Goal: Task Accomplishment & Management: Manage account settings

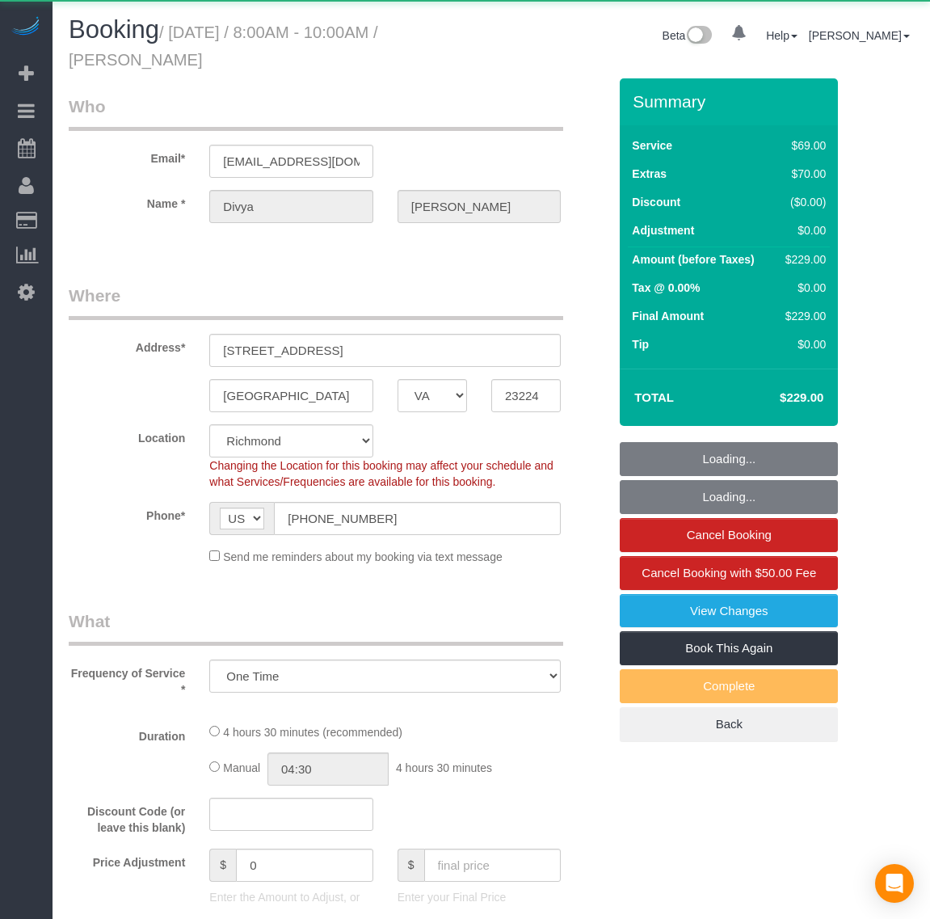
select select "VA"
select select "number:1"
select select "number:42"
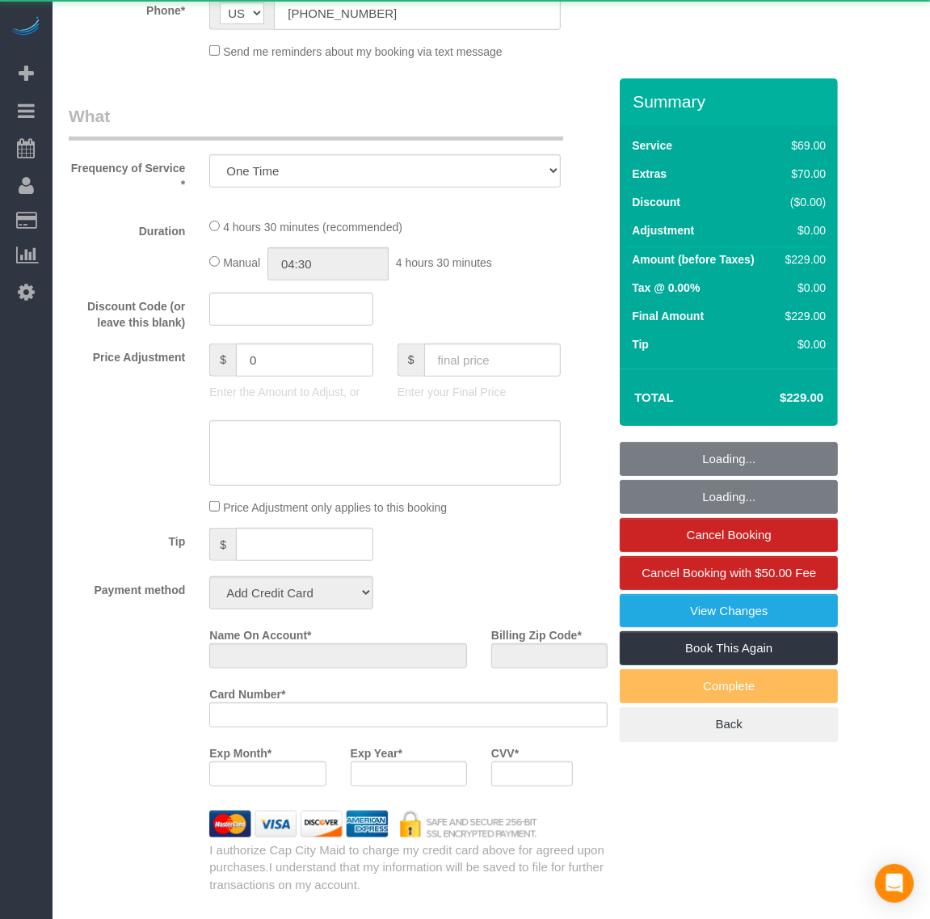
scroll to position [78317, 79895]
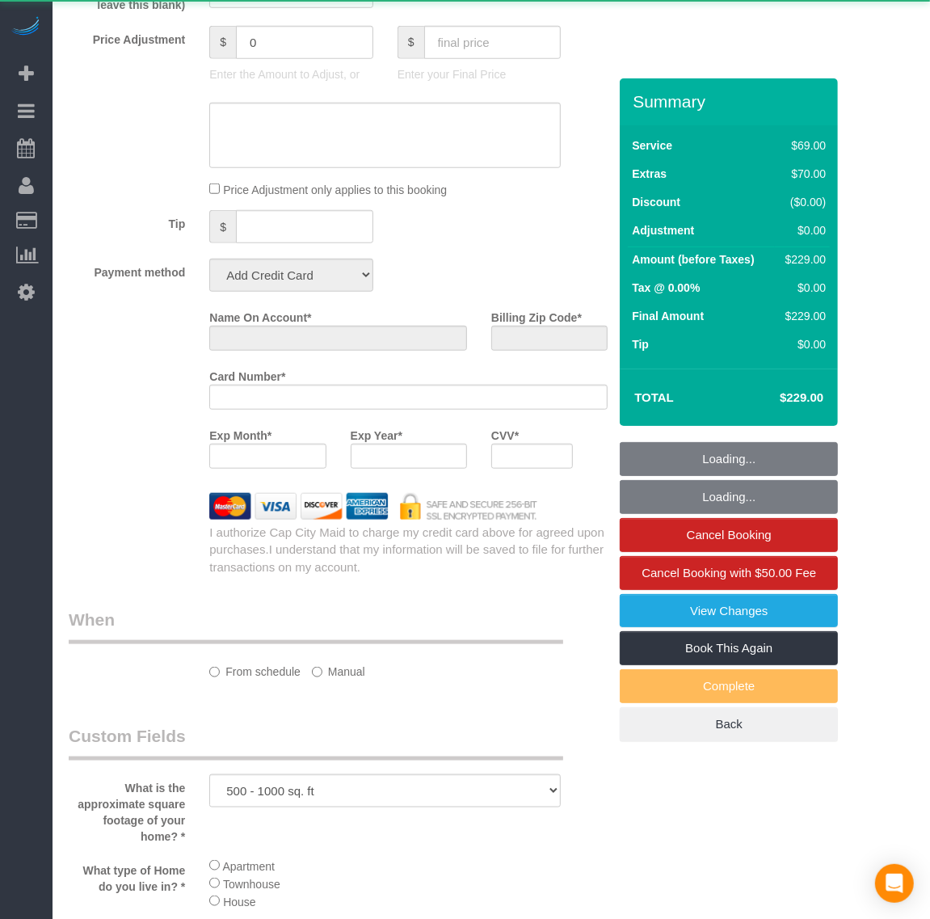
select select "string:fspay-9766cd75-403f-4467-89f0-22b347d663d7"
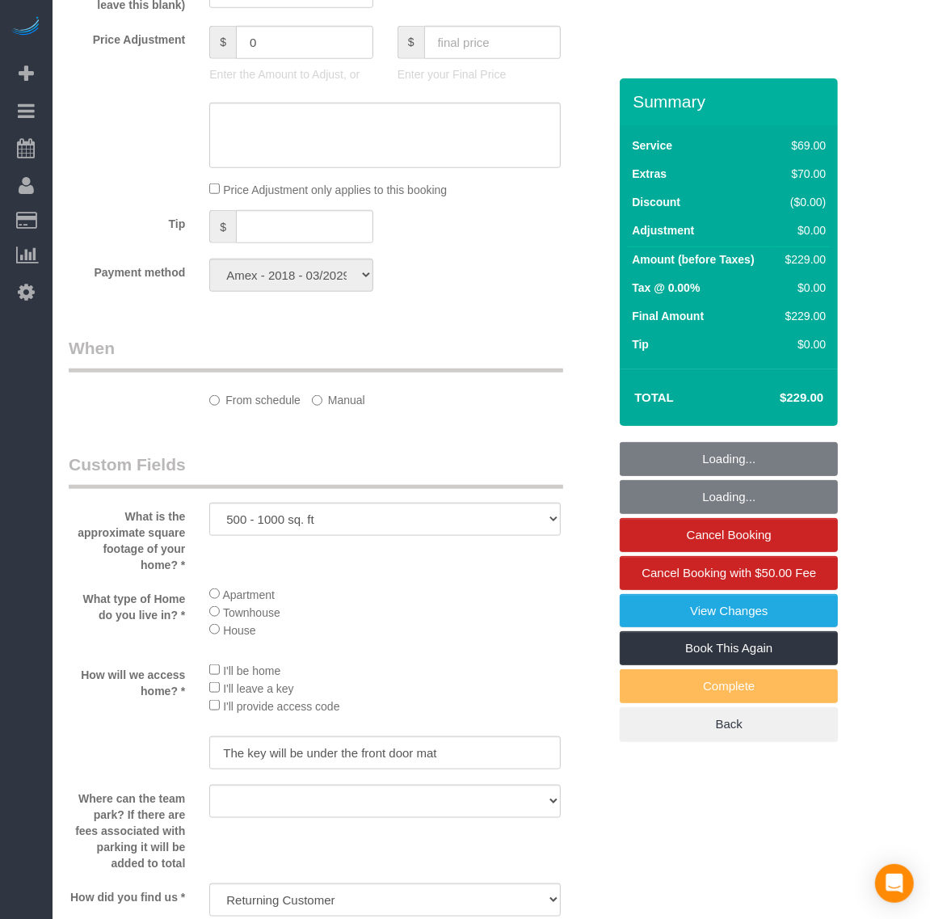
scroll to position [1111, 0]
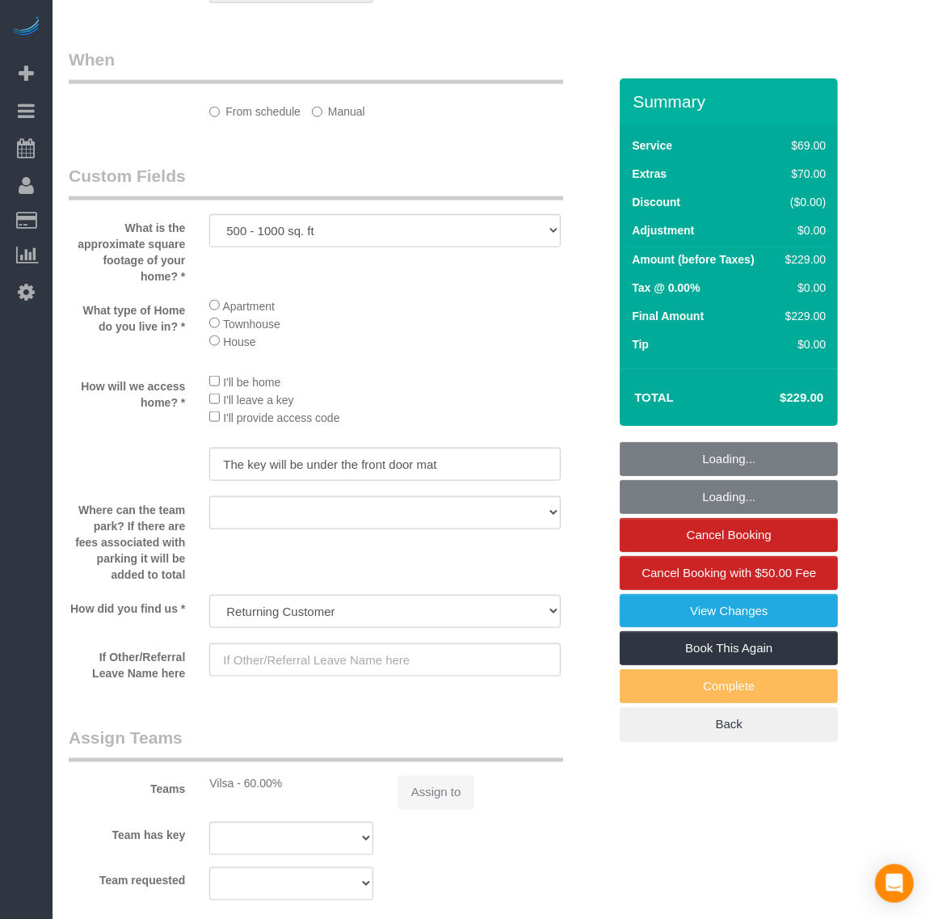
select select "object:5826"
select select "2"
select select "spot55"
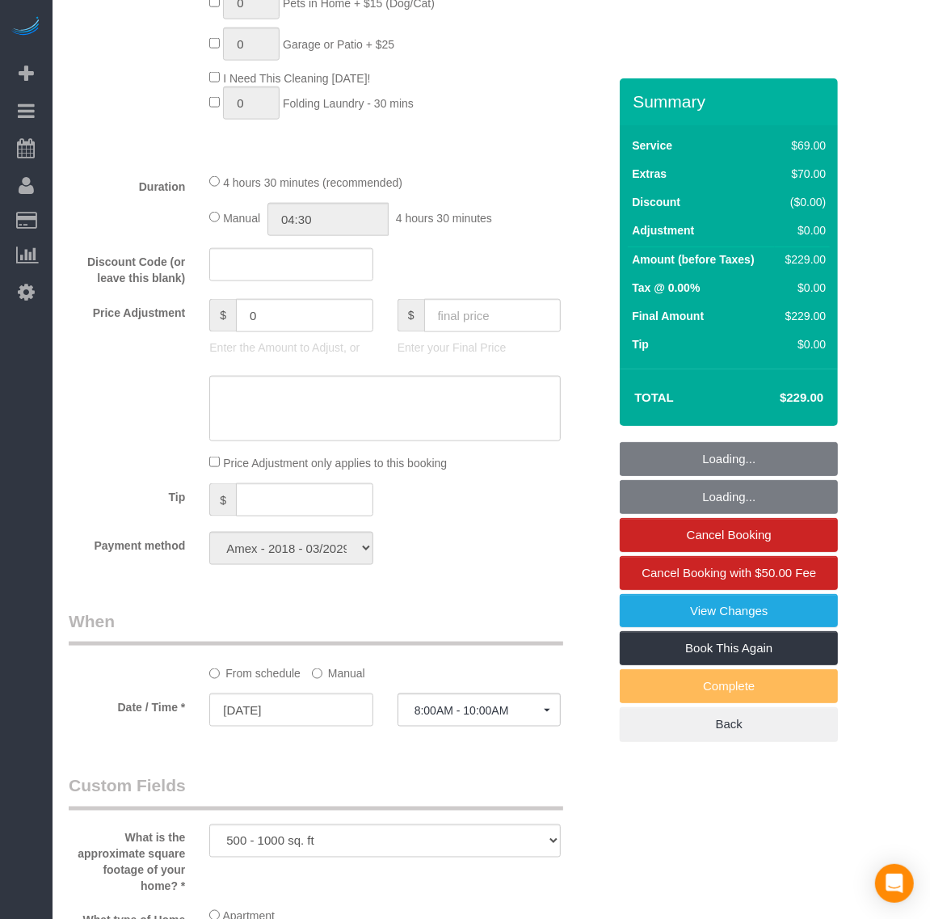
scroll to position [3118, 930]
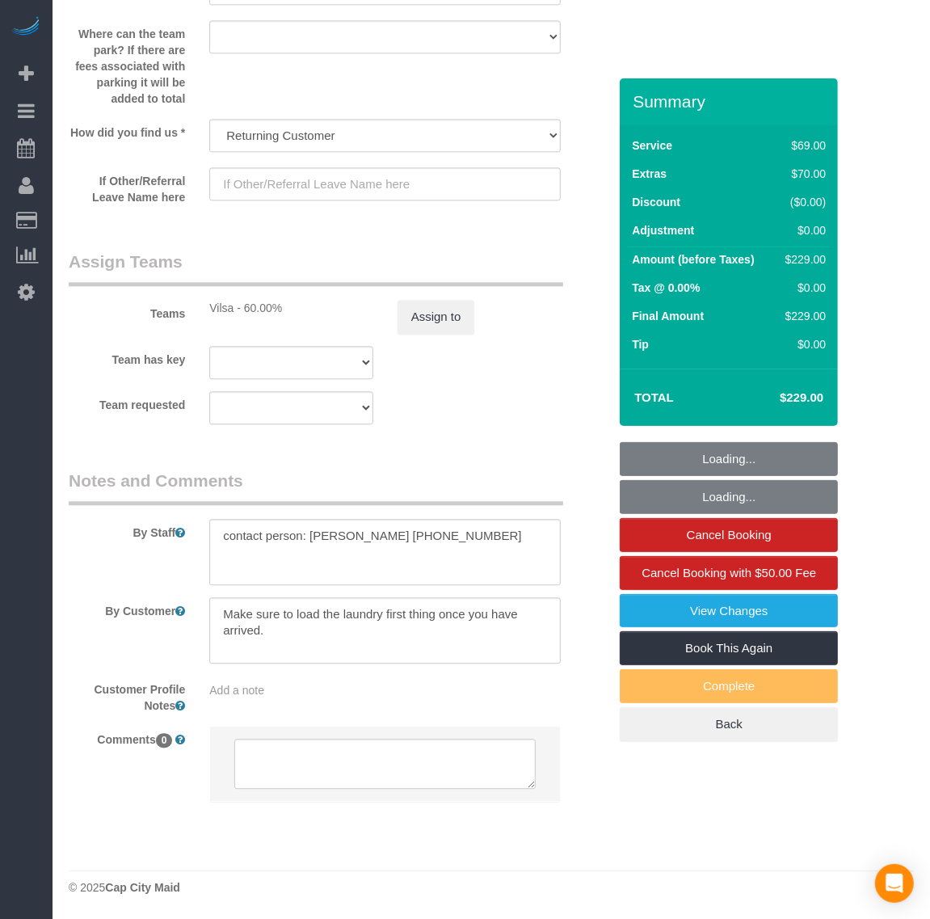
select select "2"
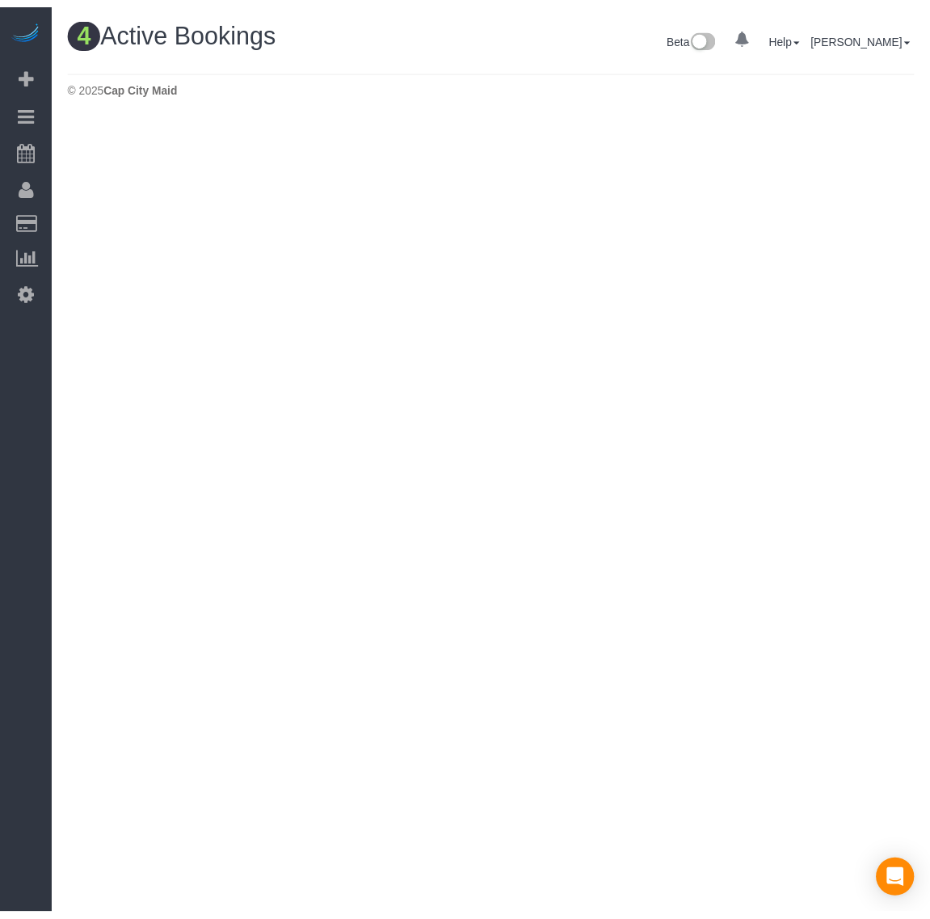
scroll to position [677, 946]
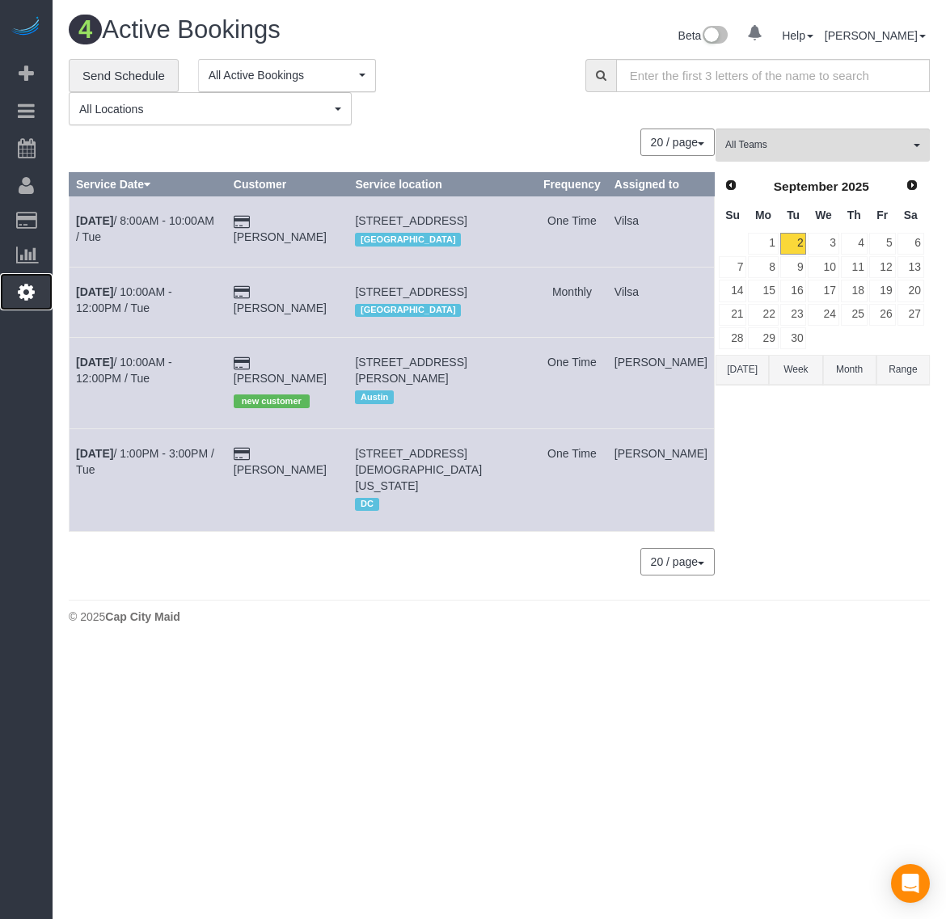
click at [29, 293] on icon at bounding box center [26, 291] width 17 height 19
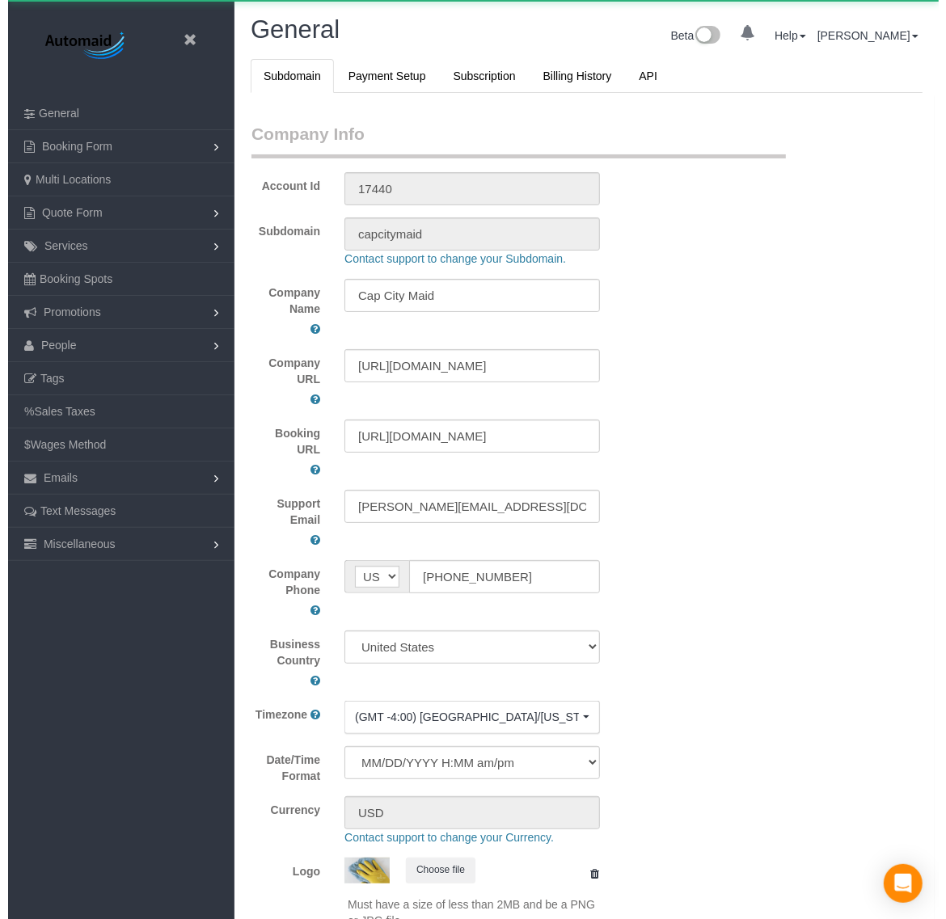
scroll to position [3655, 930]
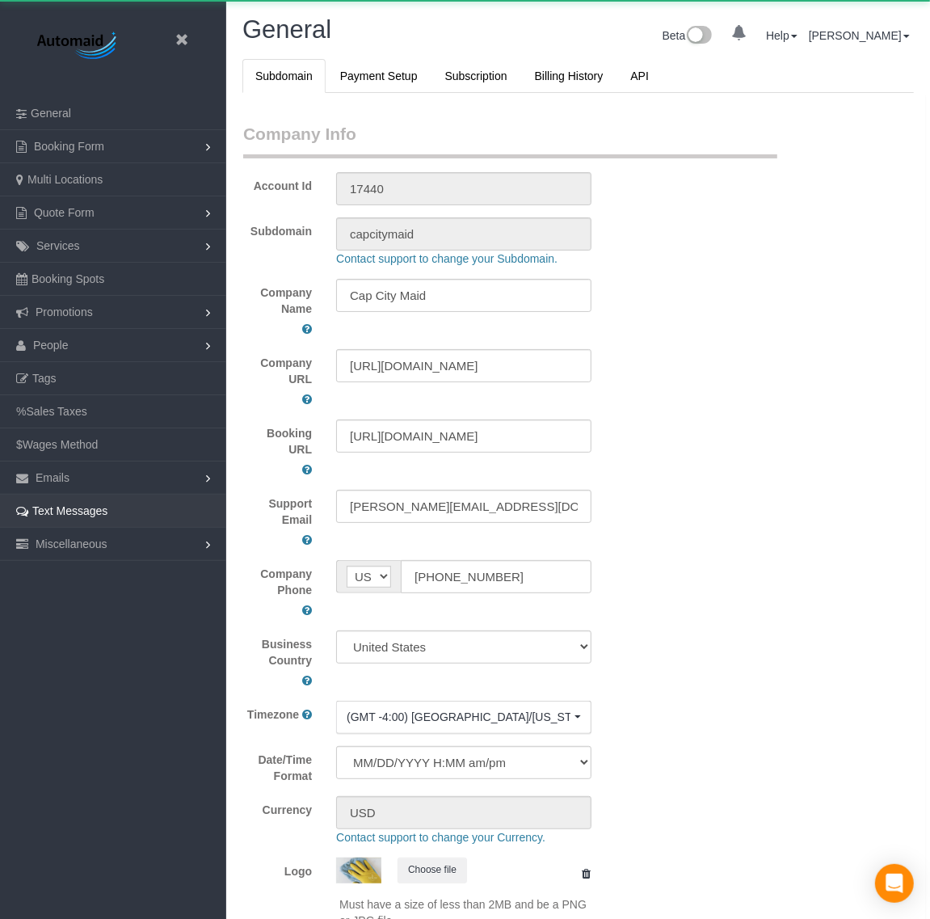
select select "1"
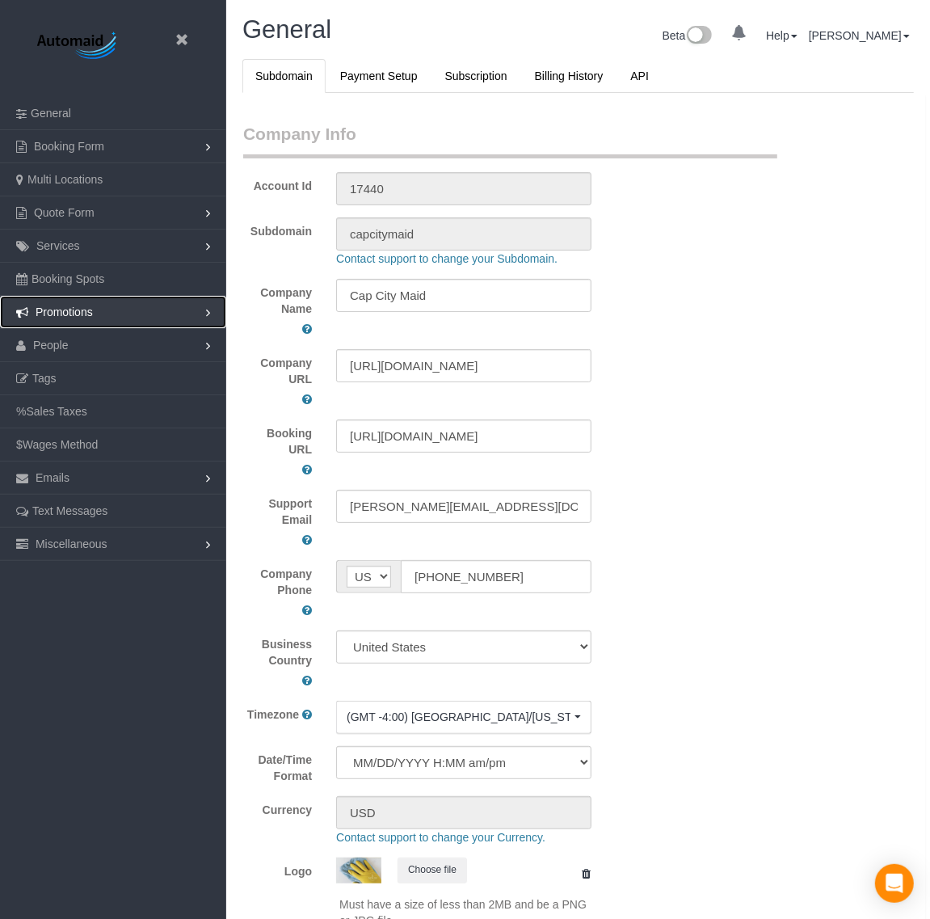
click at [125, 311] on link "Promotions" at bounding box center [113, 312] width 226 height 32
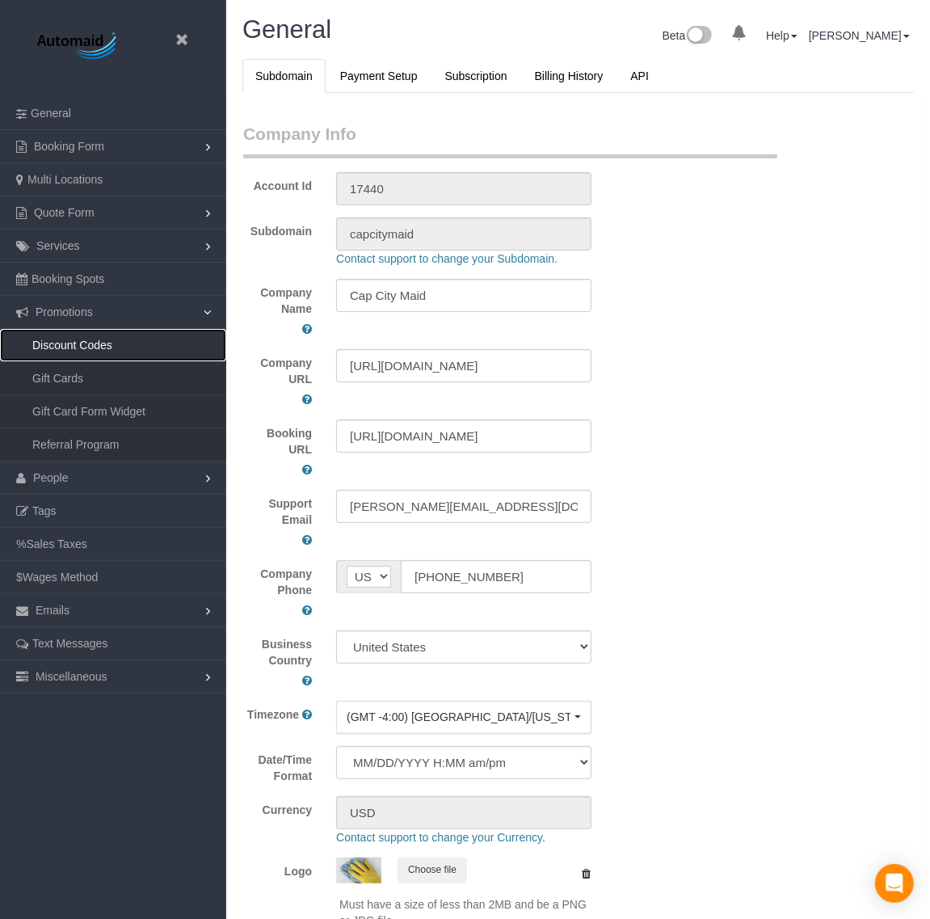
click at [89, 341] on link "Discount Codes" at bounding box center [113, 345] width 226 height 32
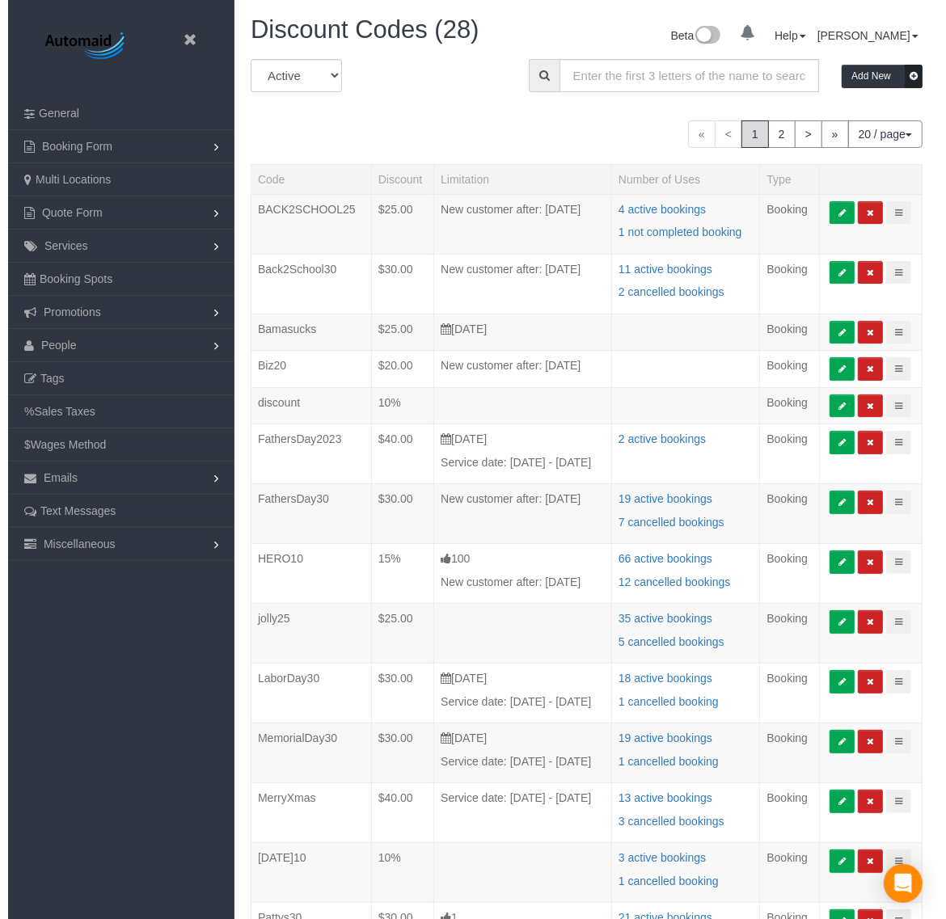
scroll to position [1534, 930]
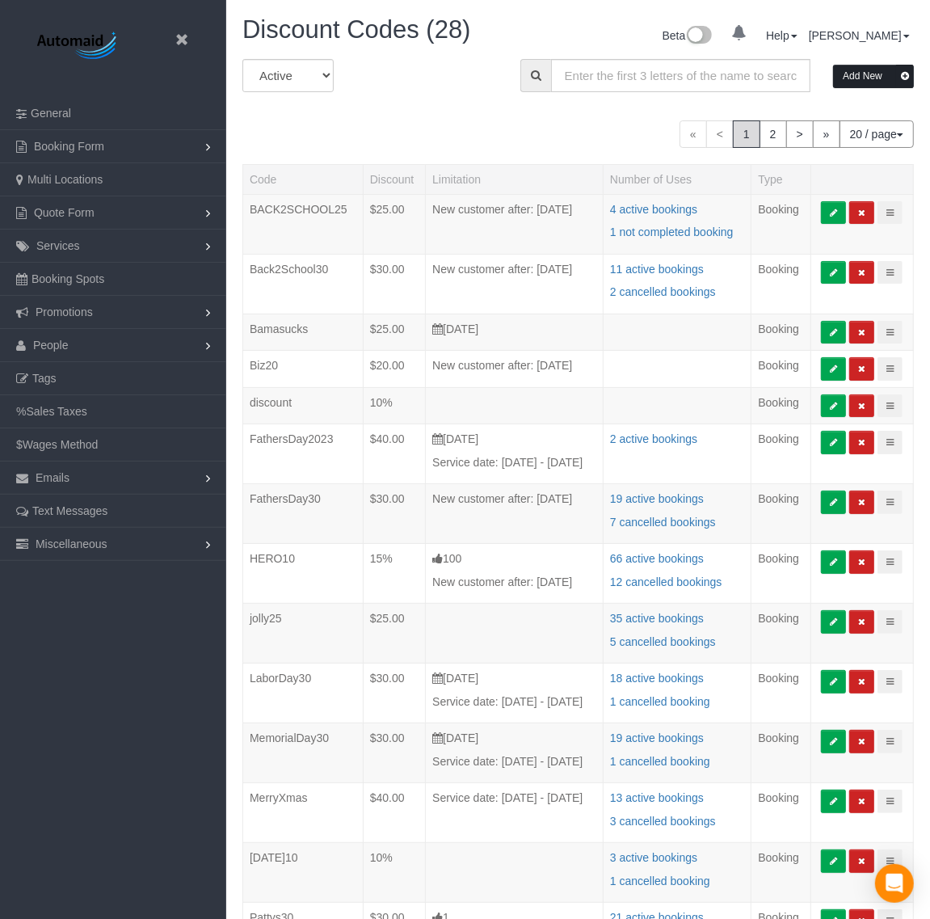
click at [873, 71] on button "Add New" at bounding box center [873, 76] width 81 height 23
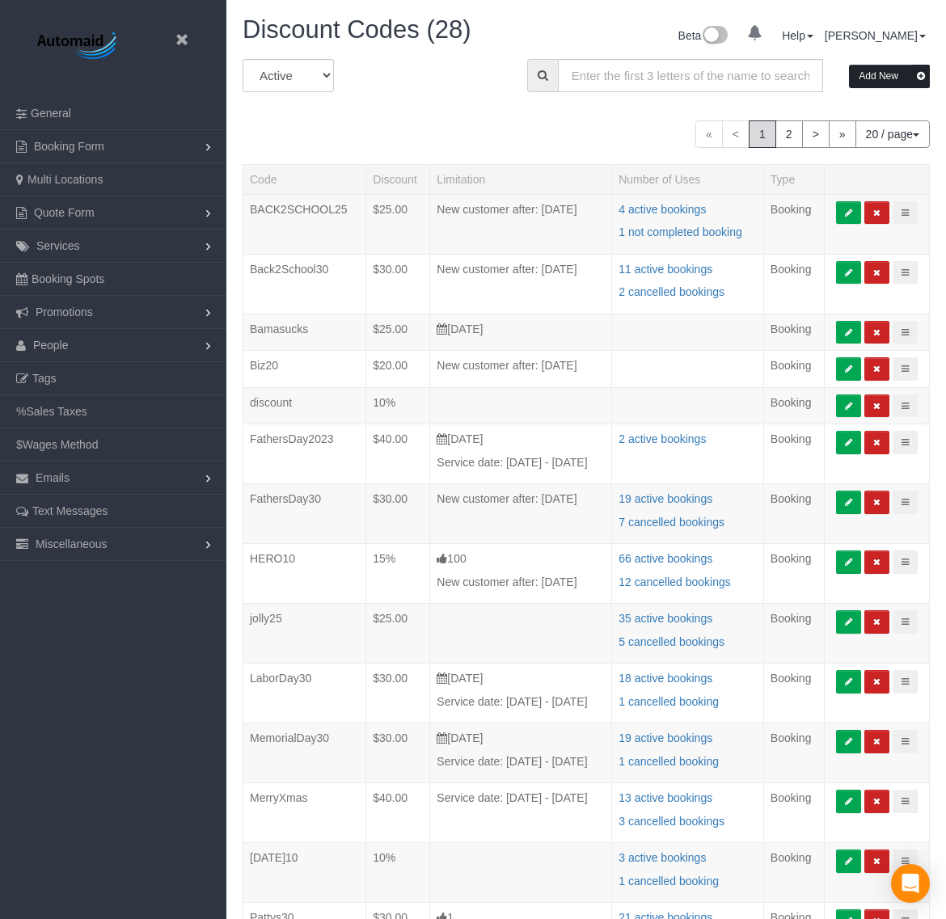
scroll to position [1534, 946]
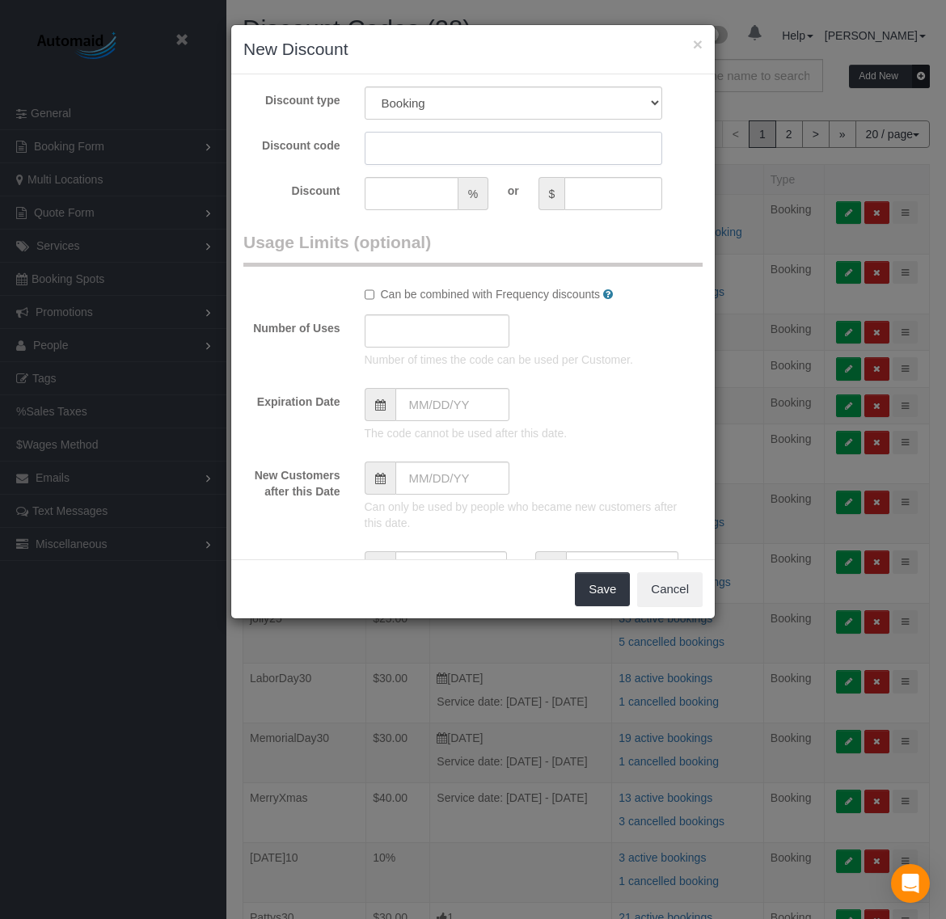
click at [446, 133] on input "text" at bounding box center [514, 148] width 298 height 33
type input "h"
paste input "HELLOFALL25"
type input "HELLOFALL25"
click at [588, 194] on input "text" at bounding box center [613, 193] width 98 height 33
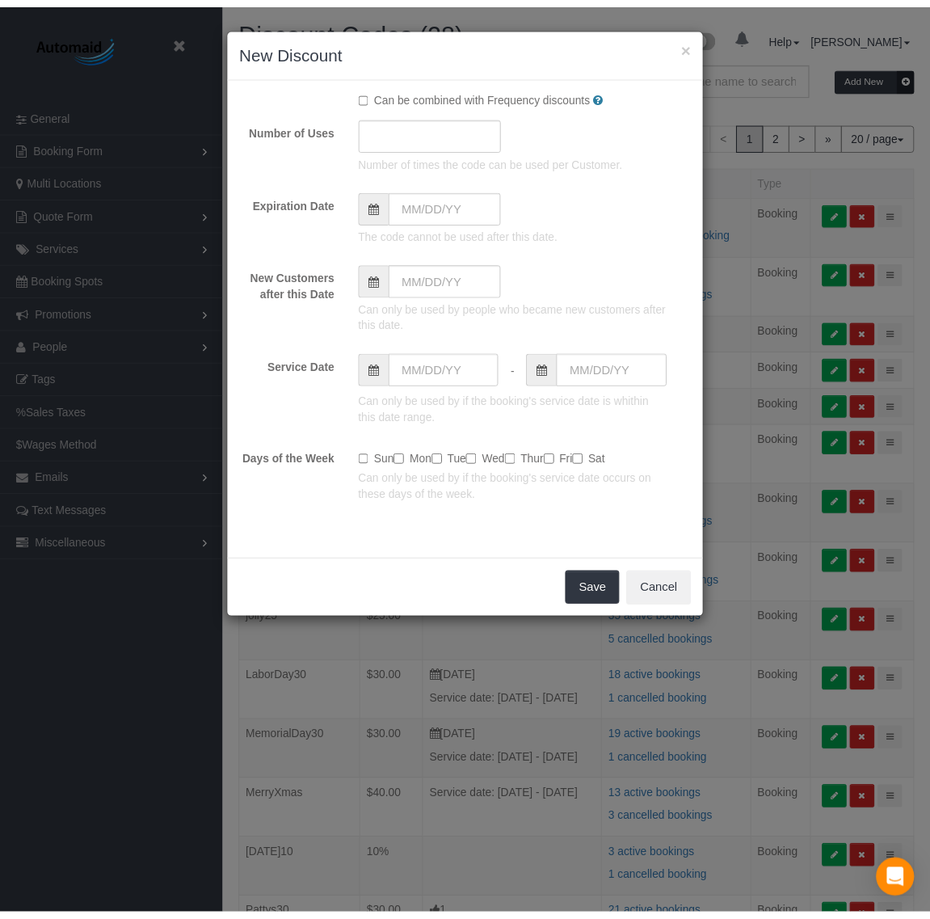
scroll to position [208, 0]
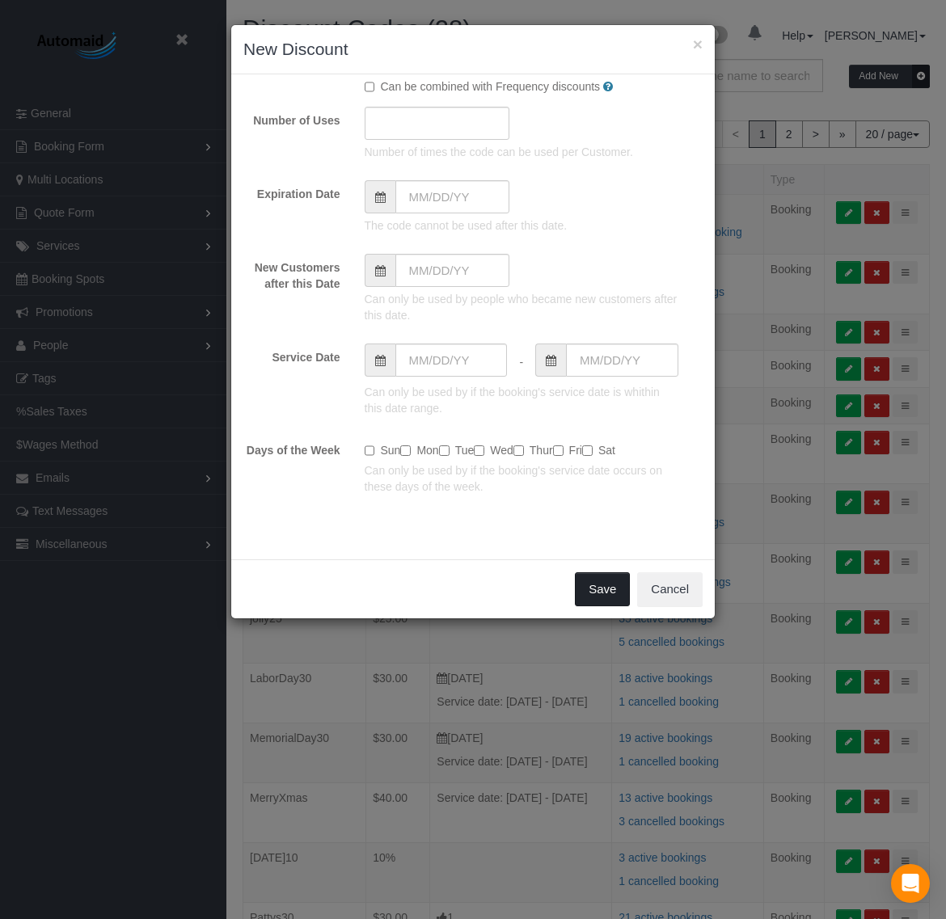
type input "25"
click at [592, 586] on button "Save" at bounding box center [602, 589] width 55 height 34
type input "0"
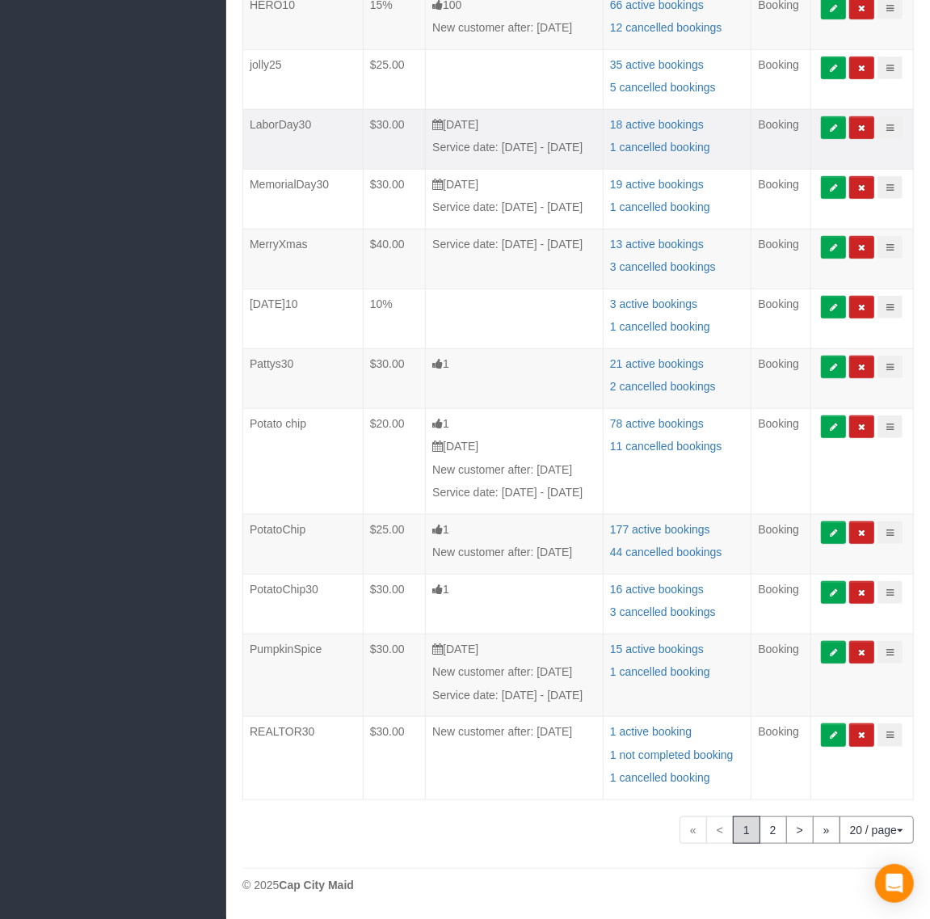
scroll to position [592, 0]
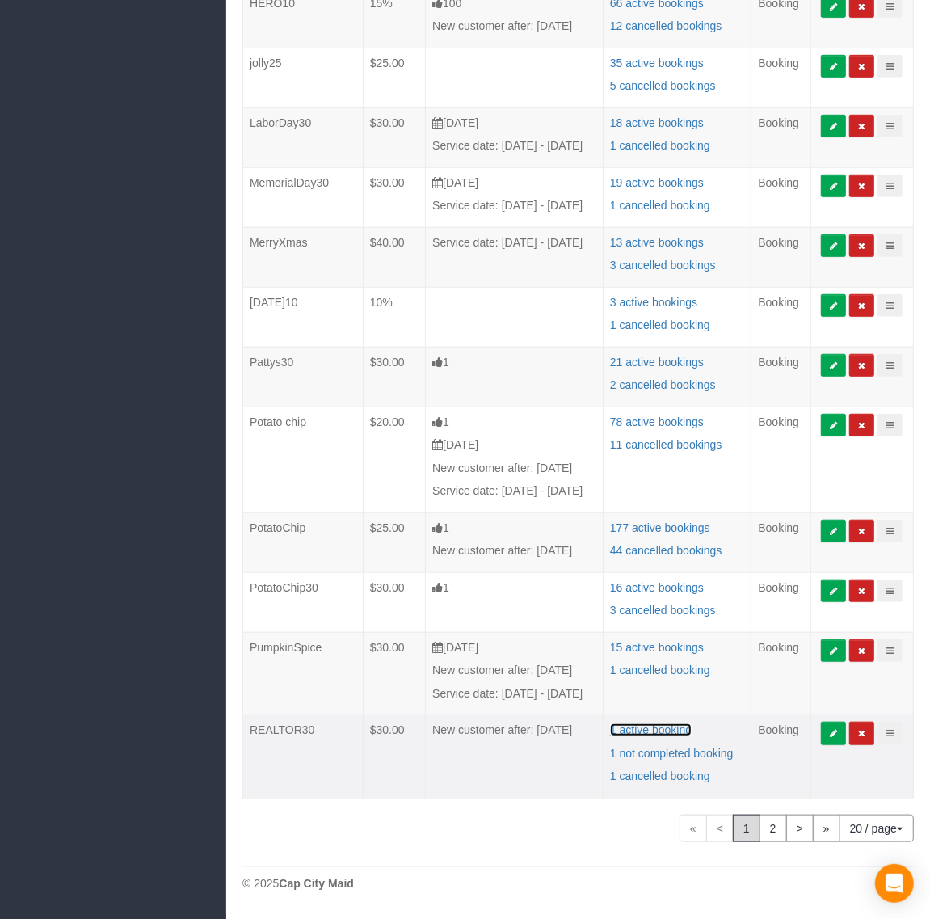
click at [664, 731] on ng-pluralize "1 active booking" at bounding box center [651, 729] width 82 height 13
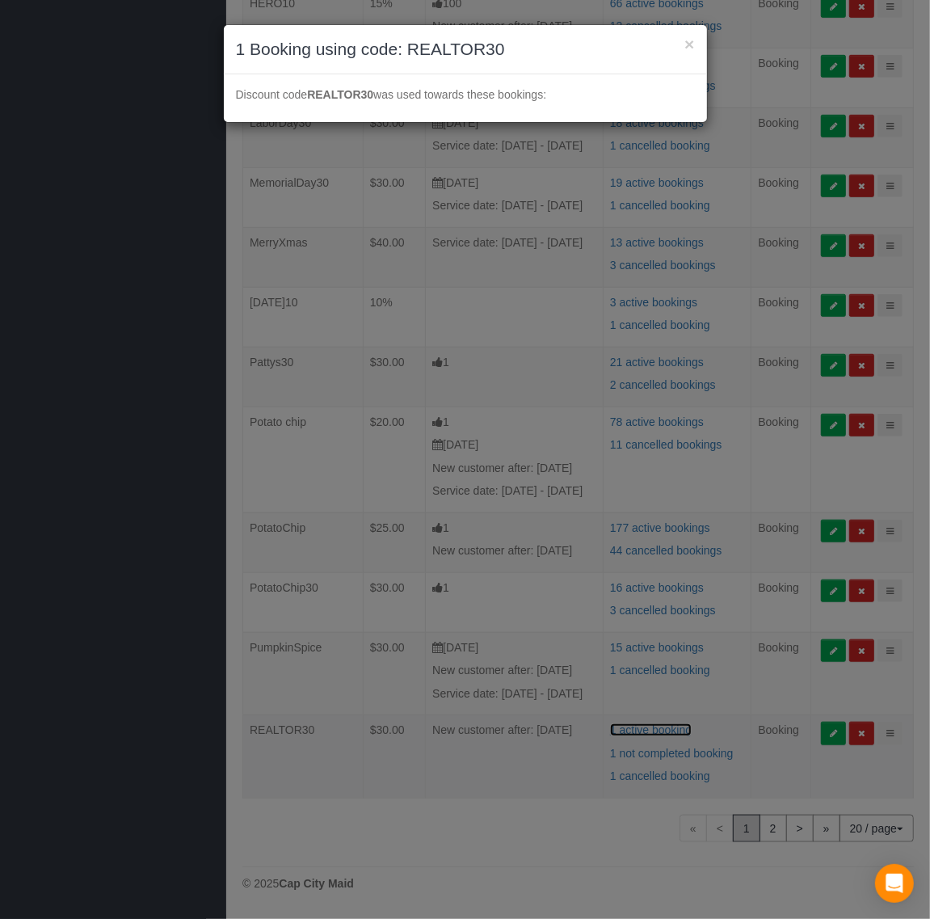
scroll to position [1511, 946]
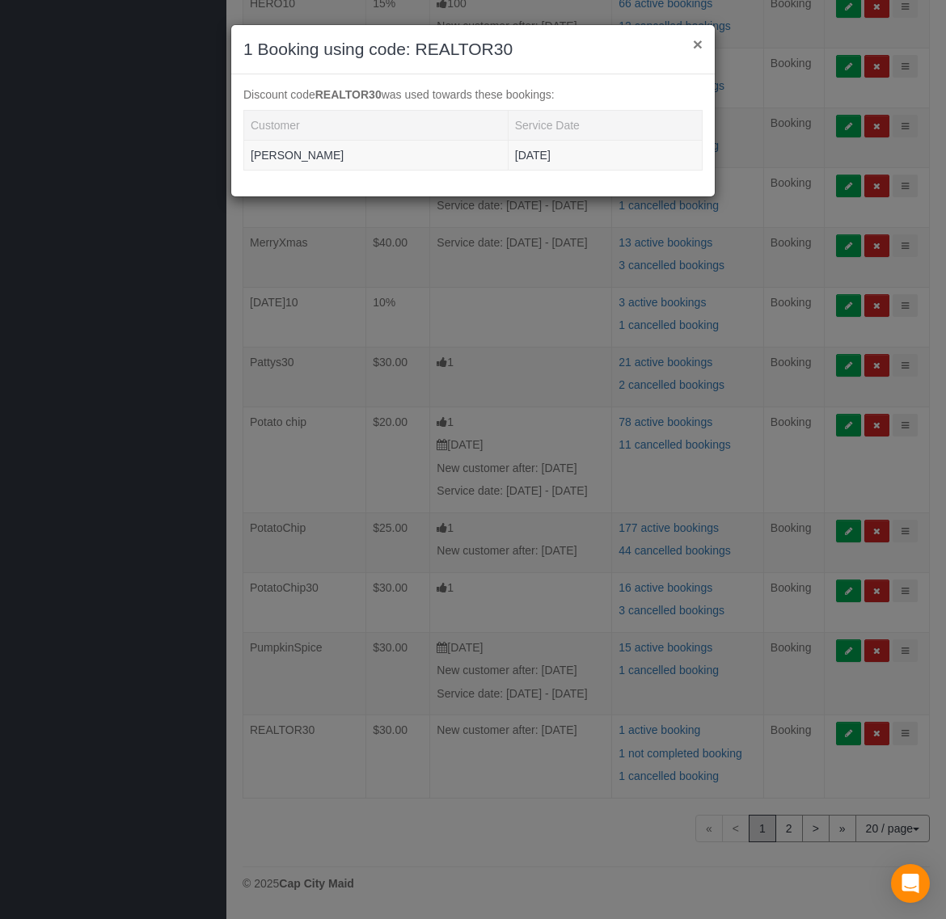
click at [693, 39] on button "×" at bounding box center [698, 44] width 10 height 17
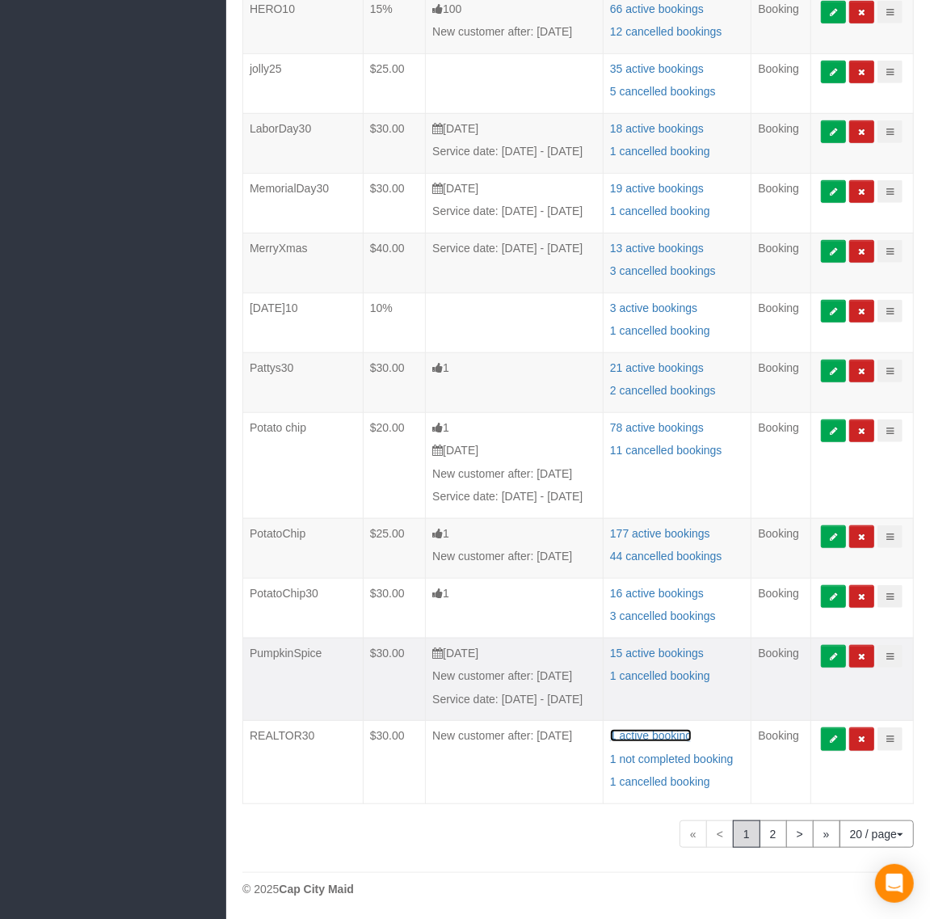
scroll to position [592, 0]
